Goal: Communication & Community: Answer question/provide support

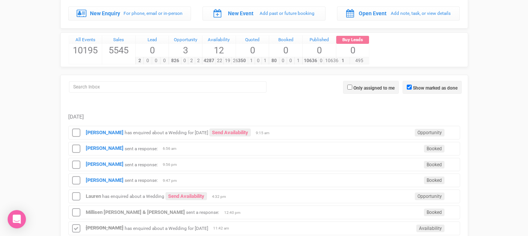
scroll to position [72, 0]
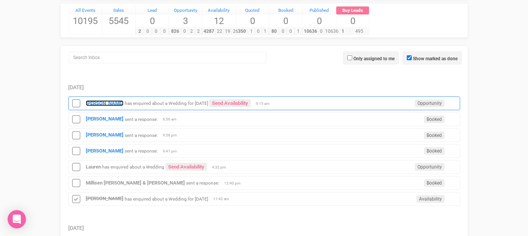
click at [94, 102] on strong "[PERSON_NAME]" at bounding box center [105, 103] width 38 height 6
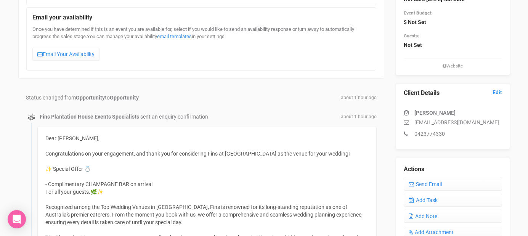
scroll to position [127, 0]
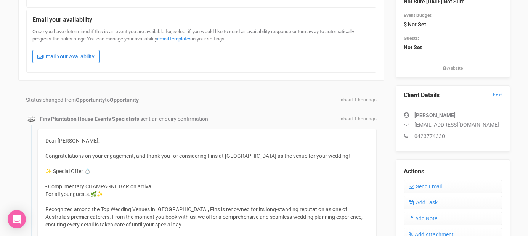
click at [87, 61] on link "Email Your Availability" at bounding box center [65, 56] width 67 height 13
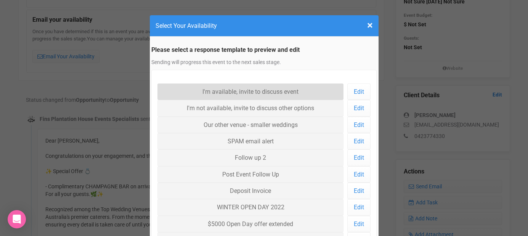
click at [220, 90] on link "I'm available, invite to discuss event" at bounding box center [250, 91] width 186 height 16
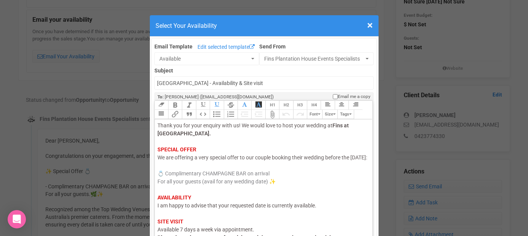
scroll to position [26, 0]
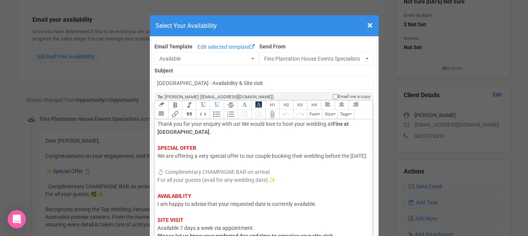
drag, startPoint x: 183, startPoint y: 165, endPoint x: 153, endPoint y: 168, distance: 30.2
click at [180, 159] on span "We are offering a very special offer to our couple booking their wedding before…" at bounding box center [262, 156] width 210 height 6
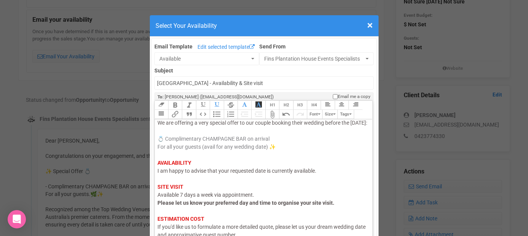
scroll to position [88, 0]
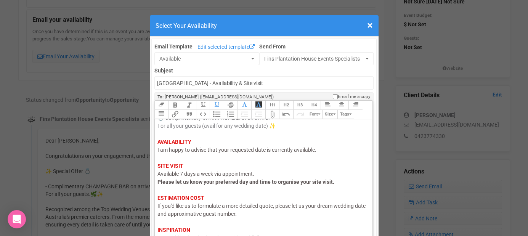
click at [181, 151] on span "I am happy to advise that your requested date is currently available." at bounding box center [236, 150] width 159 height 6
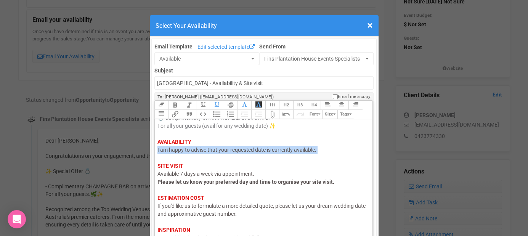
click at [181, 151] on span "I am happy to advise that your requested date is currently available." at bounding box center [236, 150] width 159 height 6
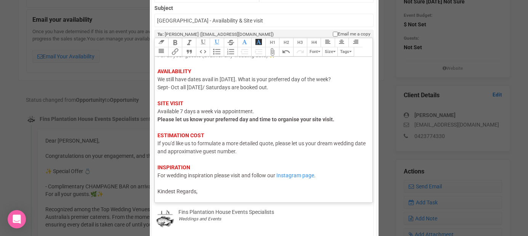
scroll to position [111, 0]
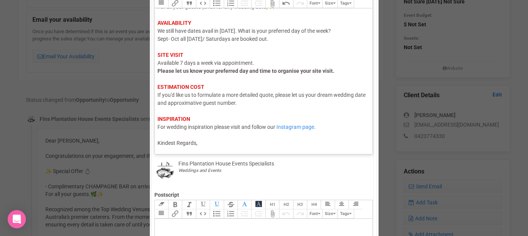
click at [204, 142] on div "Hi Billie, I hope this email finds you well. Thank you for your enquiry with us…" at bounding box center [262, 35] width 210 height 224
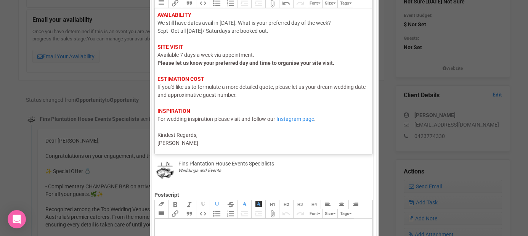
type trix-editor "<div><span style="color: rgb(95, 88, 88);">Hi Billie,</span><br><span style="co…"
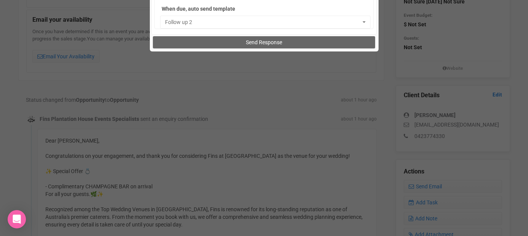
scroll to position [576, 0]
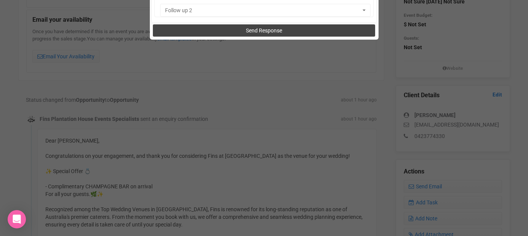
click at [236, 30] on button "Send Response" at bounding box center [264, 30] width 222 height 12
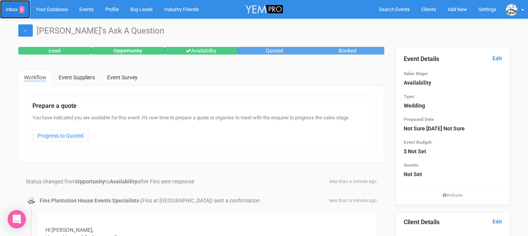
click at [14, 11] on link "Inbox 6" at bounding box center [15, 9] width 30 height 19
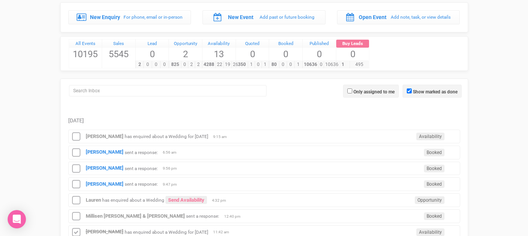
scroll to position [91, 0]
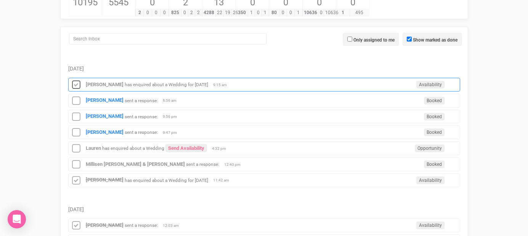
click at [76, 84] on icon at bounding box center [75, 85] width 11 height 10
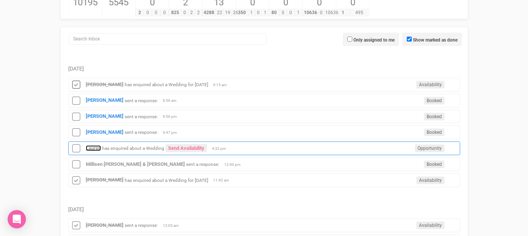
click at [98, 145] on strong "Lauren" at bounding box center [93, 148] width 15 height 6
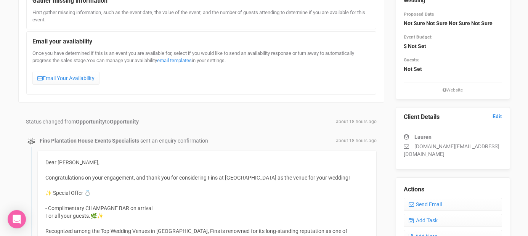
scroll to position [44, 0]
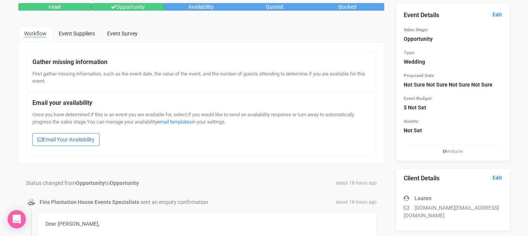
click at [67, 140] on link "Email Your Availability" at bounding box center [65, 139] width 67 height 13
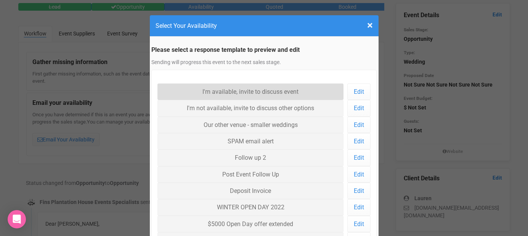
click at [197, 90] on link "I'm available, invite to discuss event" at bounding box center [250, 91] width 186 height 16
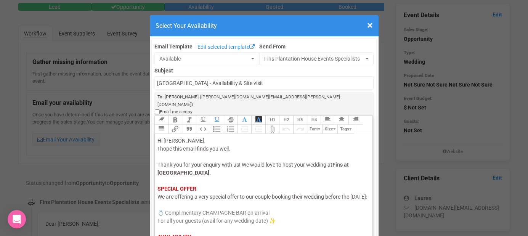
drag, startPoint x: 183, startPoint y: 190, endPoint x: 154, endPoint y: 191, distance: 29.4
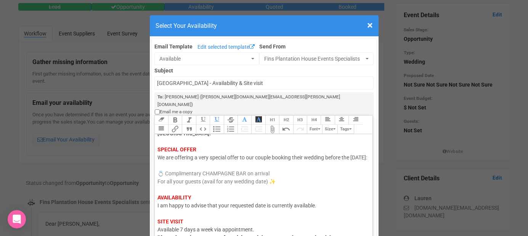
scroll to position [43, 0]
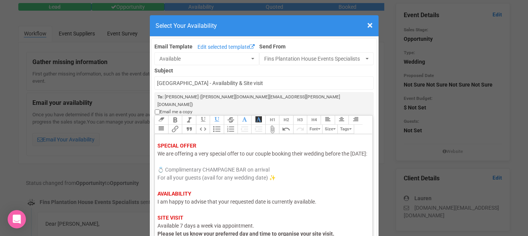
click at [175, 198] on span "I am happy to advise that your requested date is currently available." at bounding box center [236, 201] width 159 height 6
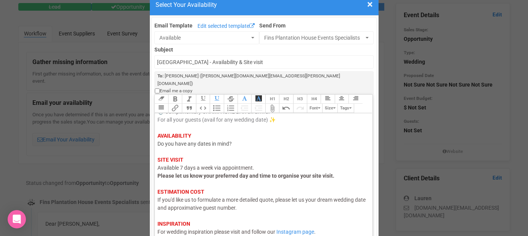
scroll to position [47, 0]
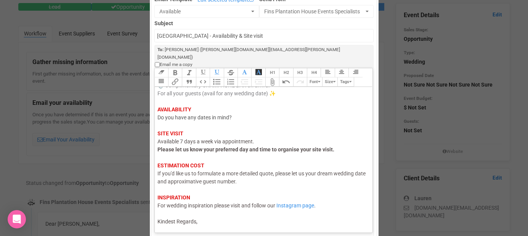
click at [202, 210] on div "Hi [PERSON_NAME], I hope this email finds you well. Thank you for your enquiry …" at bounding box center [262, 118] width 210 height 216
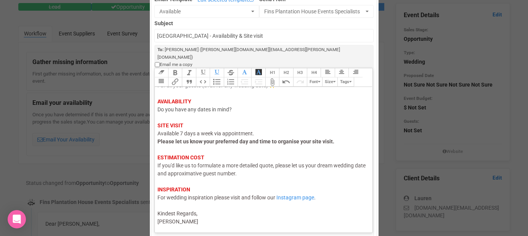
type trix-editor "<div><span style="color: rgb(95, 88, 88);">Hi Lauren,</span><br><span style="co…"
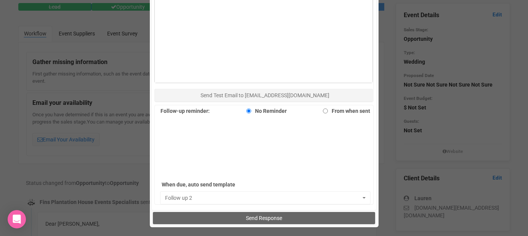
scroll to position [419, 0]
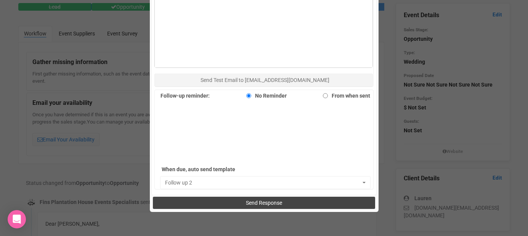
click at [210, 197] on button "Send Response" at bounding box center [264, 203] width 222 height 12
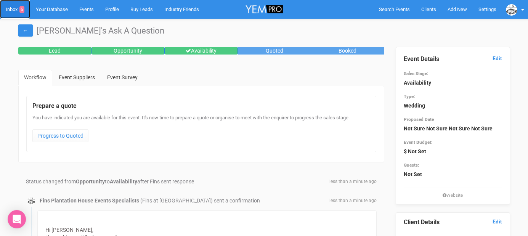
click at [11, 11] on link "Inbox 6" at bounding box center [15, 9] width 30 height 19
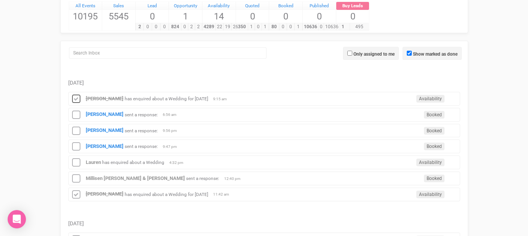
scroll to position [99, 0]
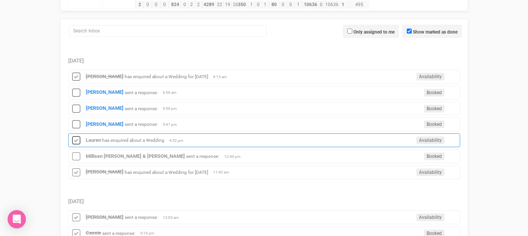
click at [78, 139] on icon at bounding box center [75, 141] width 11 height 10
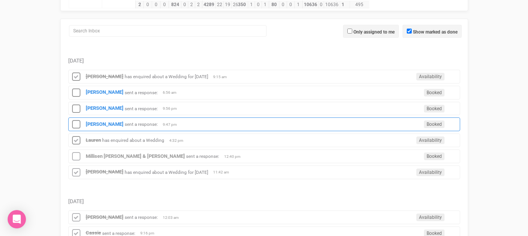
click at [96, 127] on div "Chloe Gilbert sent a response: Booked 9:47 pm" at bounding box center [264, 124] width 392 height 14
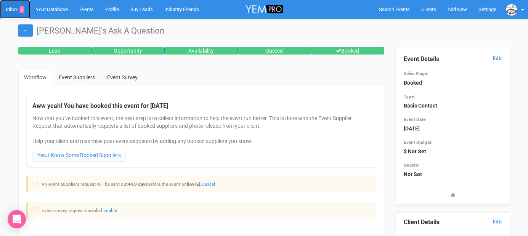
click at [15, 10] on link "Inbox 5" at bounding box center [15, 9] width 30 height 19
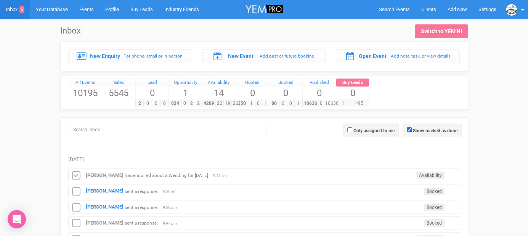
scroll to position [2, 0]
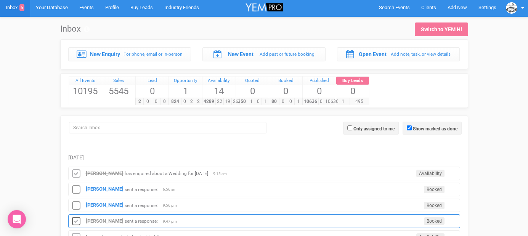
click at [75, 219] on icon at bounding box center [75, 221] width 11 height 10
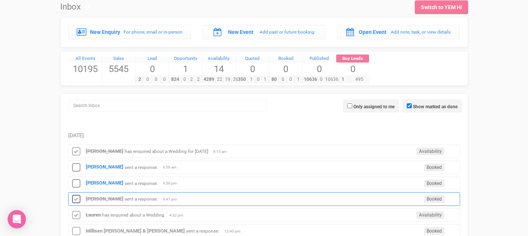
scroll to position [26, 0]
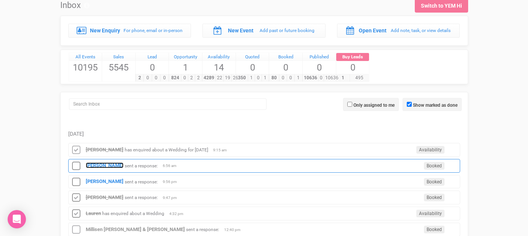
click at [92, 163] on strong "[PERSON_NAME]" at bounding box center [105, 165] width 38 height 6
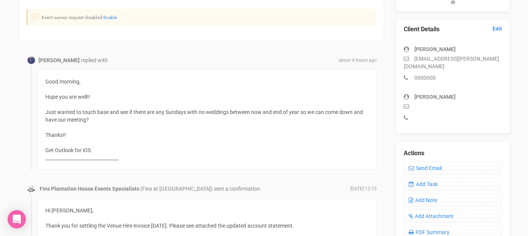
scroll to position [208, 0]
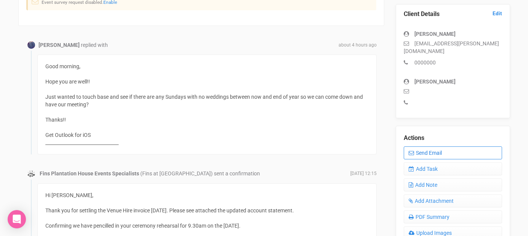
click at [418, 147] on link "Send Email" at bounding box center [452, 152] width 98 height 13
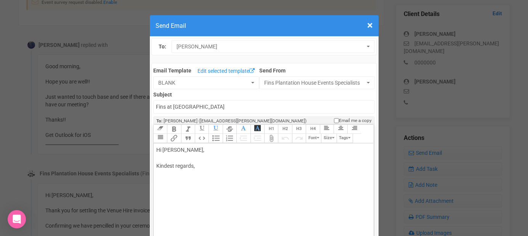
click at [201, 158] on div "Hi Laura, Kindest regards," at bounding box center [262, 166] width 212 height 40
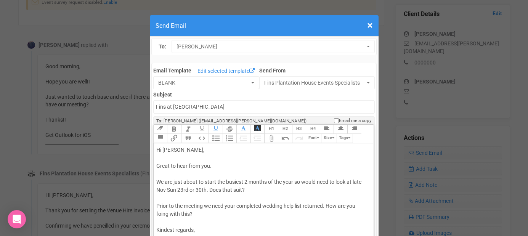
click at [158, 211] on div "Hi Laura, Great to hear from you. We are just about to start the busiest 2 mont…" at bounding box center [262, 198] width 212 height 104
click at [182, 221] on div "Hi Laura, Great to hear from you. We are just about to start the busiest 2 mont…" at bounding box center [262, 198] width 212 height 104
click at [203, 215] on div "Hi Laura, Great to hear from you. We are just about to start the busiest 2 mont…" at bounding box center [262, 202] width 212 height 112
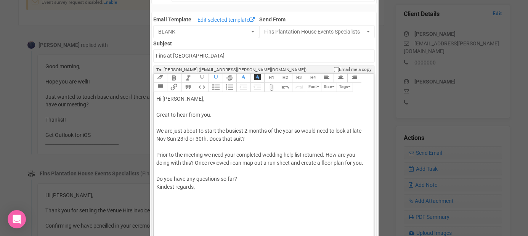
scroll to position [52, 0]
click at [245, 176] on div "Hi Laura, Great to hear from you. We are just about to start the busiest 2 mont…" at bounding box center [262, 150] width 212 height 112
click at [214, 162] on div "Hi Laura, Great to hear from you. We are just about to start the busiest 2 mont…" at bounding box center [262, 154] width 212 height 120
click at [188, 211] on div "Hi Laura, Great to hear from you. We are just about to start the busiest 2 mont…" at bounding box center [262, 154] width 212 height 120
type trix-editor "<div>Hi Laura,<br><br>Great to hear from you.<br><br>We are just about to start…"
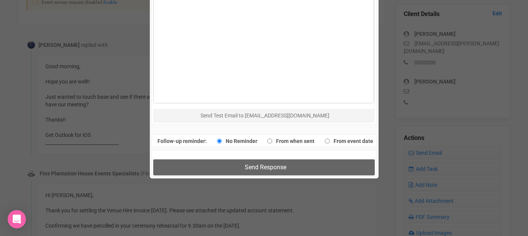
scroll to position [393, 0]
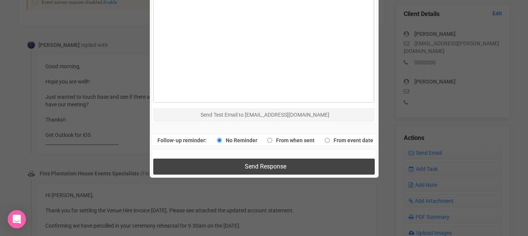
click at [211, 167] on button "Send Response" at bounding box center [263, 166] width 221 height 16
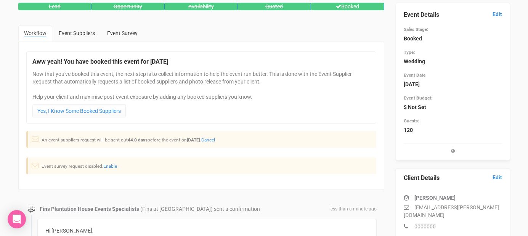
scroll to position [5, 0]
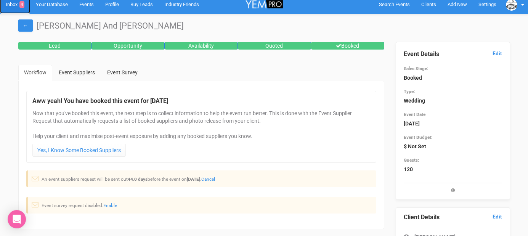
click at [15, 8] on link "Inbox 4" at bounding box center [15, 4] width 30 height 19
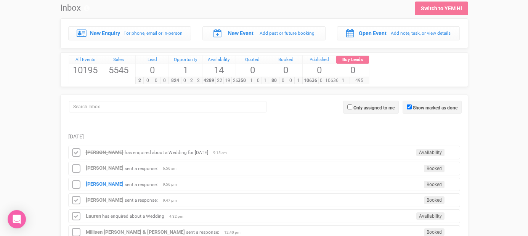
scroll to position [29, 0]
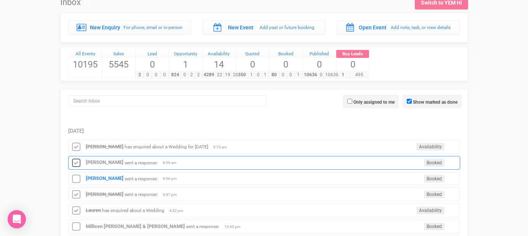
click at [78, 164] on icon at bounding box center [75, 163] width 11 height 10
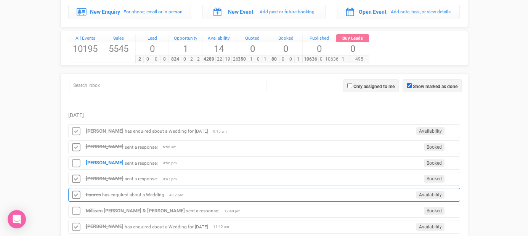
scroll to position [42, 0]
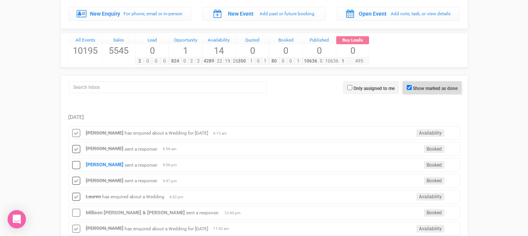
click at [408, 90] on span "Show marked as done" at bounding box center [431, 87] width 59 height 13
checkbox input "true"
